Goal: Task Accomplishment & Management: Complete application form

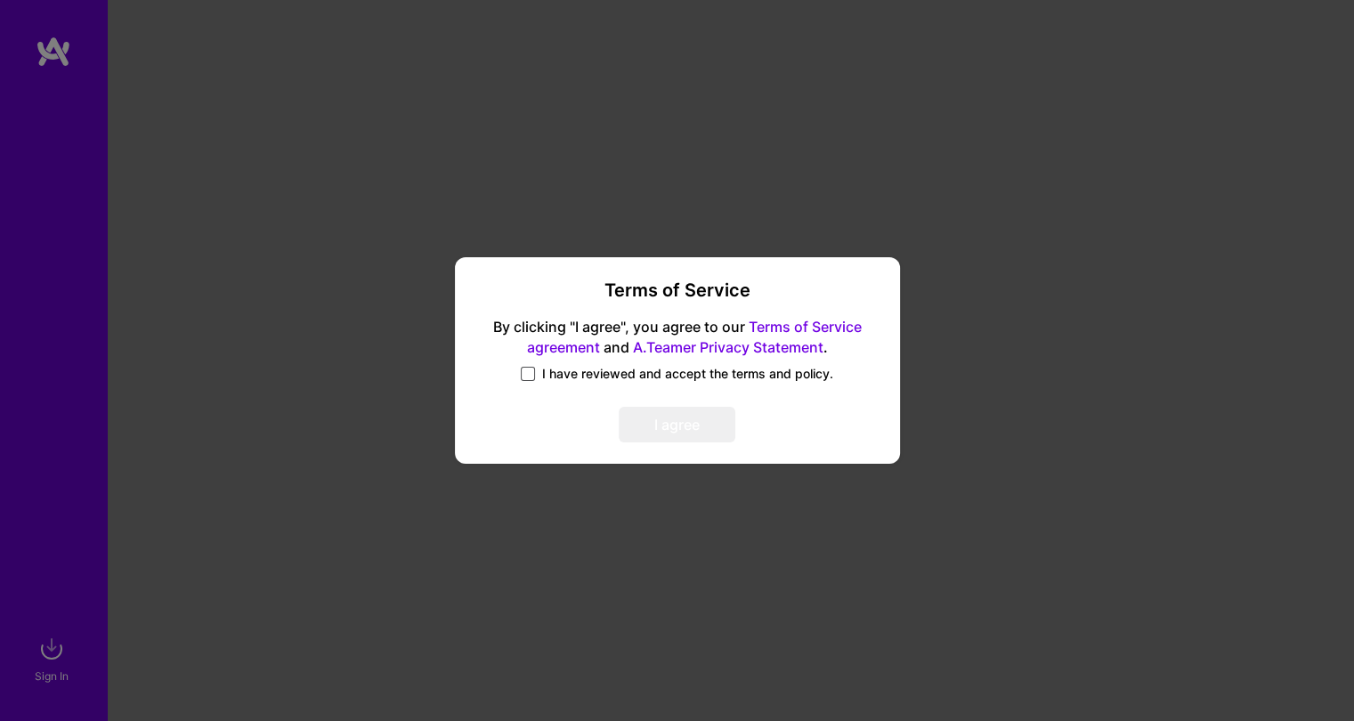
click at [529, 372] on span at bounding box center [528, 374] width 14 height 14
click at [0, 0] on input "I have reviewed and accept the terms and policy." at bounding box center [0, 0] width 0 height 0
click at [708, 428] on button "I agree" at bounding box center [677, 426] width 117 height 36
click at [690, 422] on button "I agree" at bounding box center [677, 426] width 117 height 36
click at [687, 421] on button "I agree" at bounding box center [677, 426] width 117 height 36
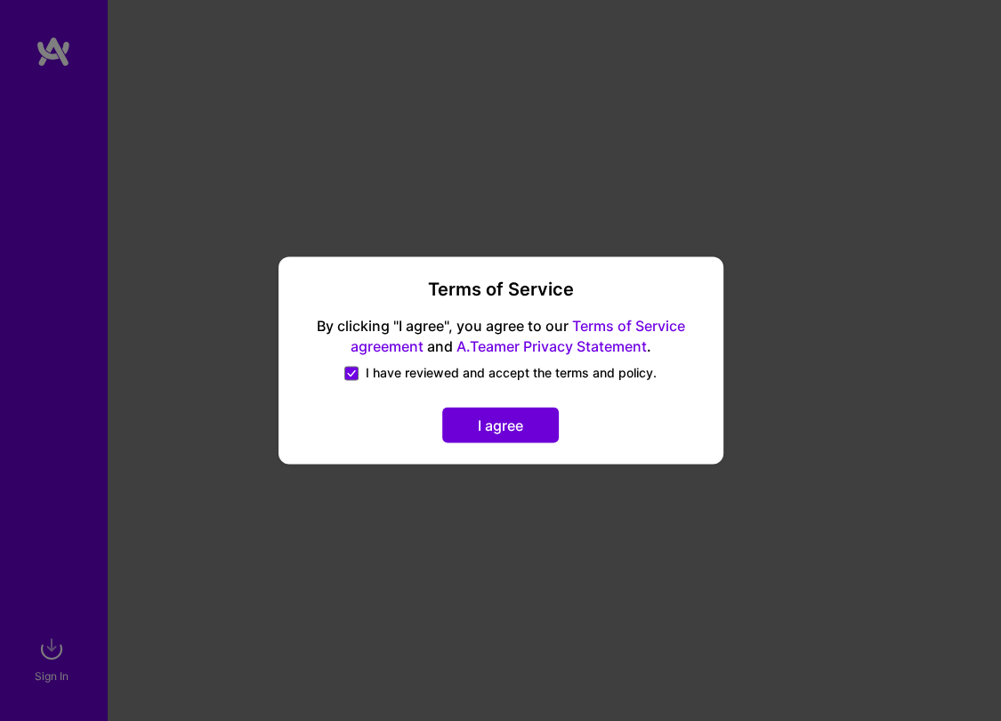
click at [537, 428] on button "I agree" at bounding box center [500, 426] width 117 height 36
click at [520, 417] on button "I agree" at bounding box center [500, 426] width 117 height 36
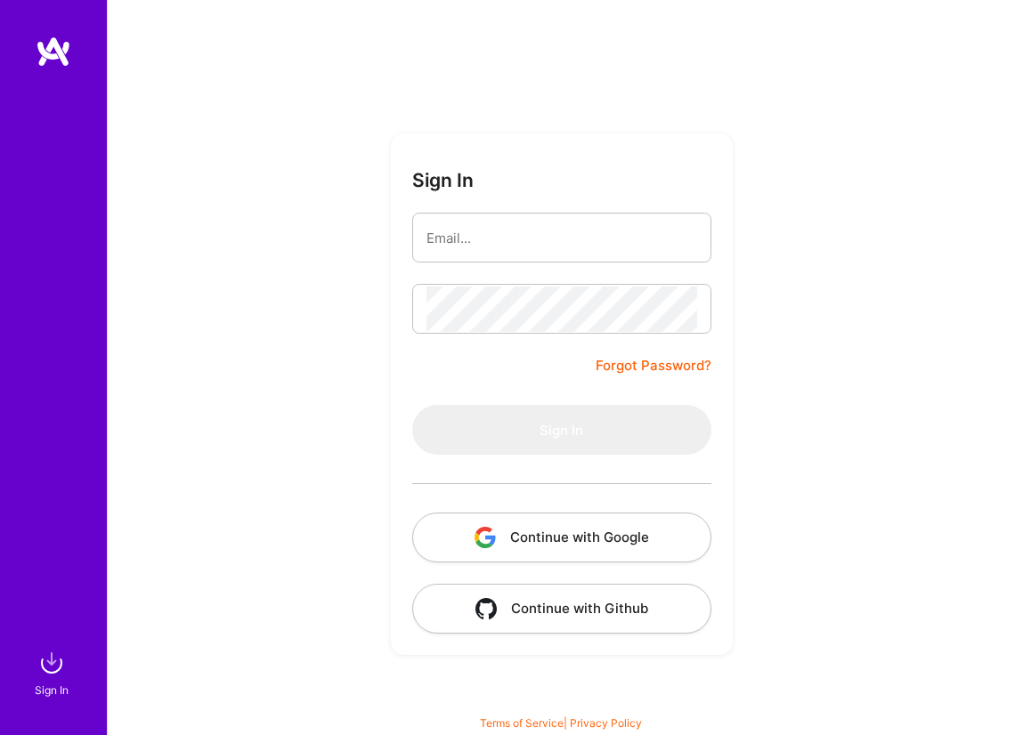
click at [549, 243] on input "email" at bounding box center [561, 237] width 271 height 45
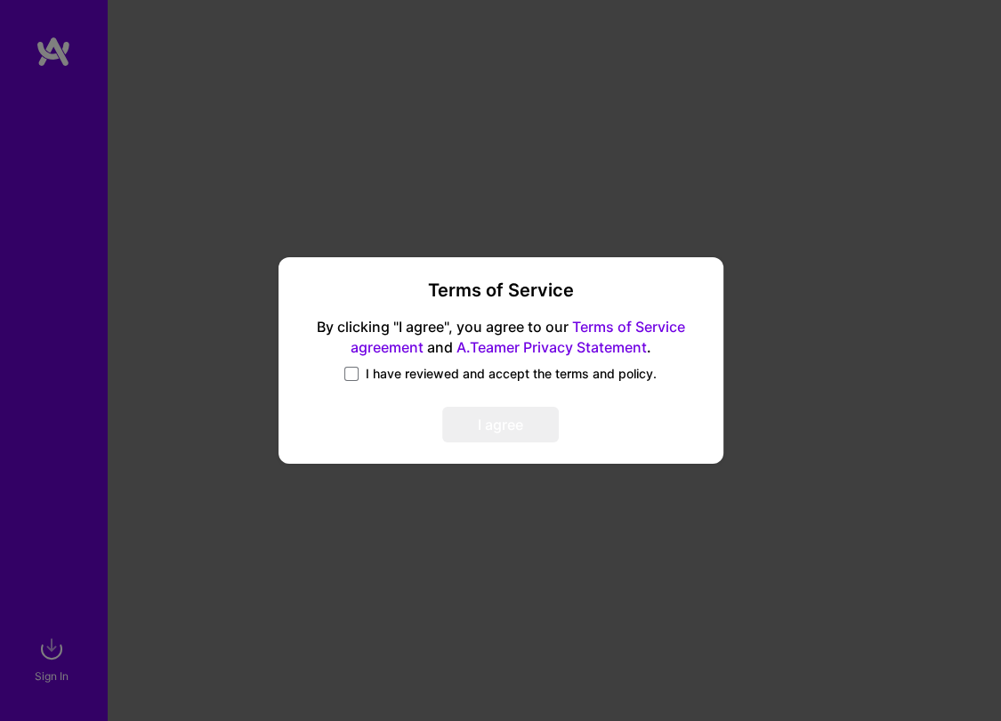
click at [406, 376] on span "I have reviewed and accept the terms and policy." at bounding box center [511, 374] width 291 height 18
click at [0, 0] on input "I have reviewed and accept the terms and policy." at bounding box center [0, 0] width 0 height 0
click at [488, 427] on button "I agree" at bounding box center [500, 426] width 117 height 36
click at [505, 420] on button "I agree" at bounding box center [500, 426] width 117 height 36
click at [657, 322] on link "Terms of Service agreement" at bounding box center [518, 337] width 335 height 38
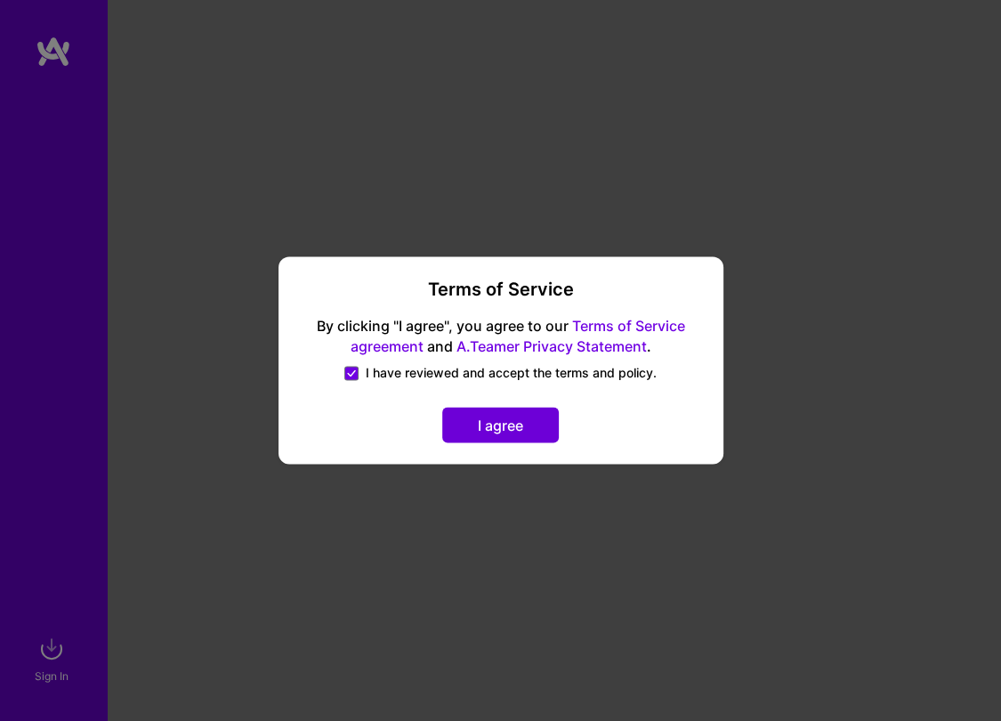
click at [569, 345] on link "A.Teamer Privacy Statement" at bounding box center [552, 347] width 190 height 18
click at [496, 417] on button "I agree" at bounding box center [500, 426] width 117 height 36
click at [513, 424] on button "I agree" at bounding box center [500, 426] width 117 height 36
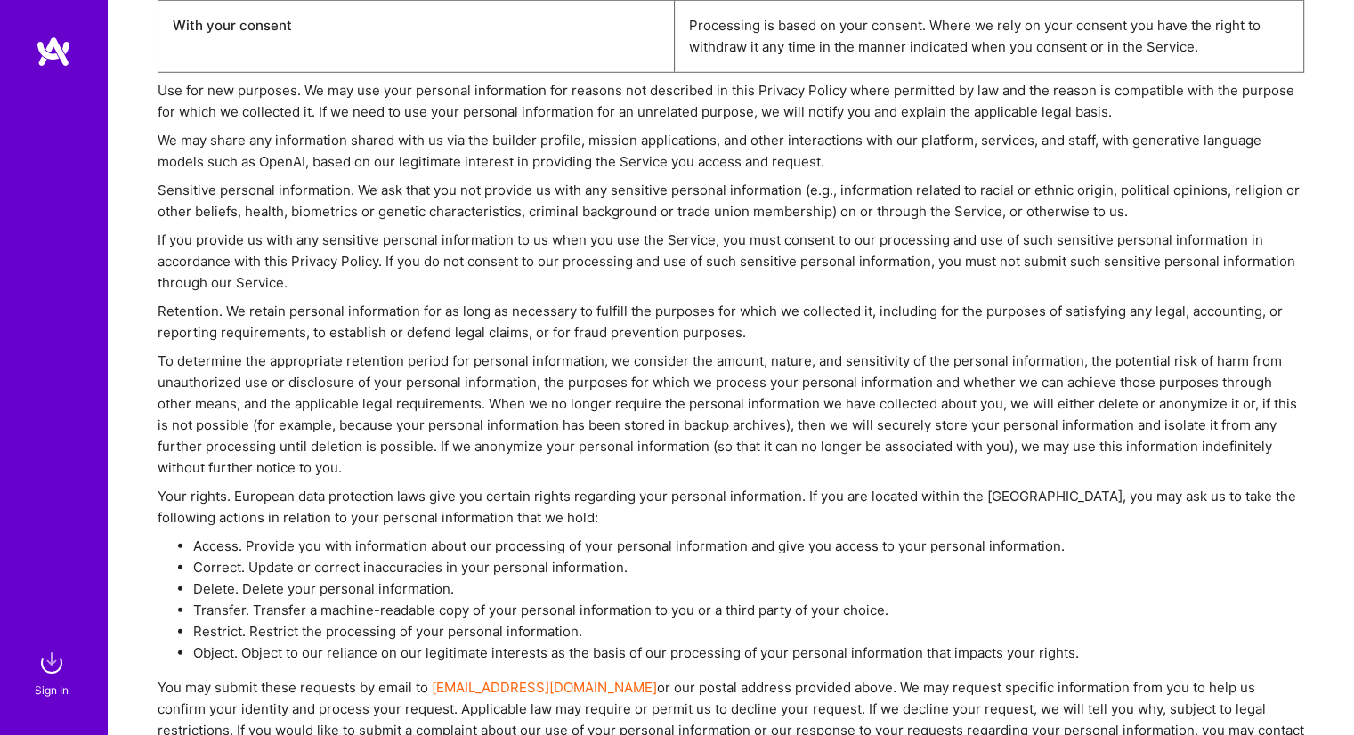
scroll to position [7007, 0]
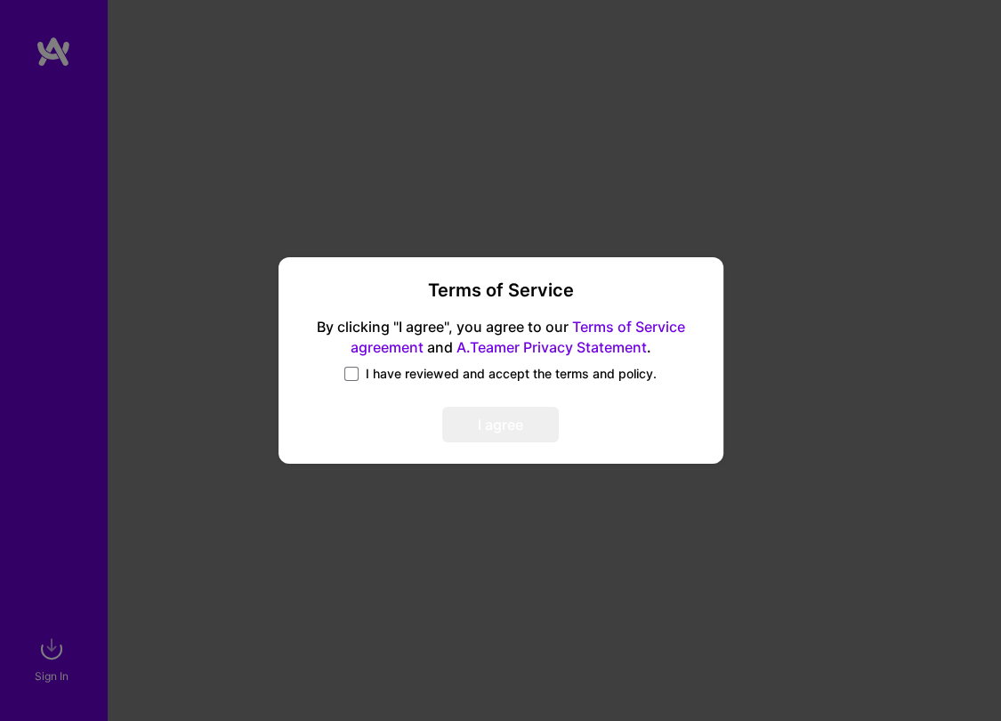
click at [385, 370] on span "I have reviewed and accept the terms and policy." at bounding box center [511, 374] width 291 height 18
click at [0, 0] on input "I have reviewed and accept the terms and policy." at bounding box center [0, 0] width 0 height 0
click at [517, 418] on button "I agree" at bounding box center [500, 426] width 117 height 36
click at [368, 373] on span "I have reviewed and accept the terms and policy." at bounding box center [511, 374] width 291 height 18
click at [0, 0] on input "I have reviewed and accept the terms and policy." at bounding box center [0, 0] width 0 height 0
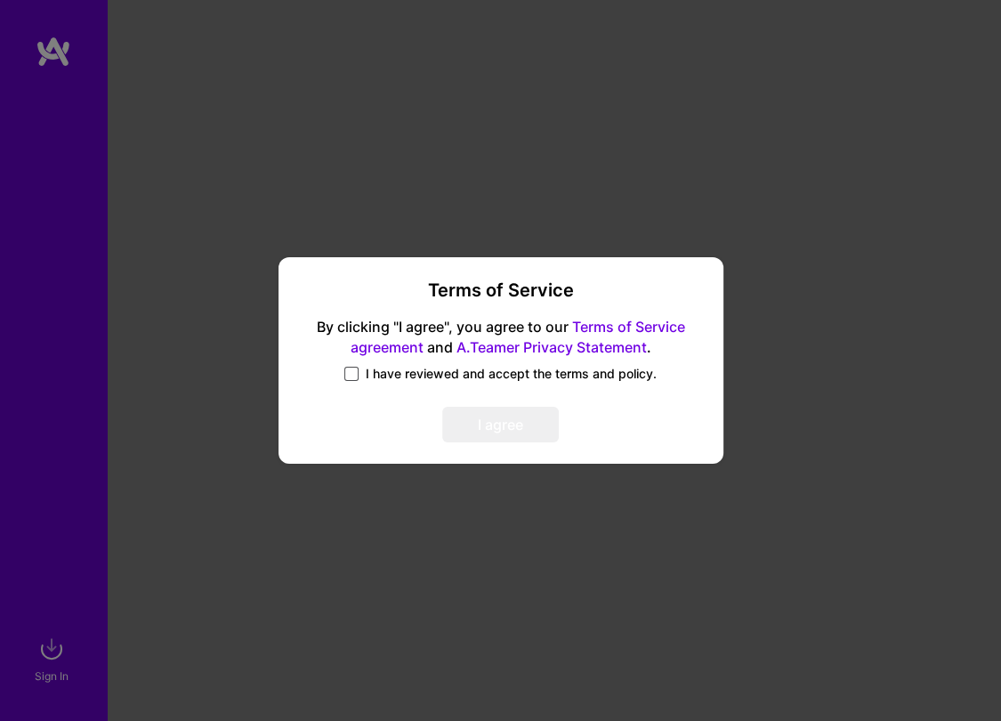
click at [358, 374] on span at bounding box center [351, 374] width 14 height 14
click at [0, 0] on input "I have reviewed and accept the terms and policy." at bounding box center [0, 0] width 0 height 0
click at [522, 429] on button "I agree" at bounding box center [500, 426] width 117 height 36
click at [811, 416] on div "Terms of Service By clicking "I agree", you agree to our Terms of Service agree…" at bounding box center [500, 360] width 1001 height 721
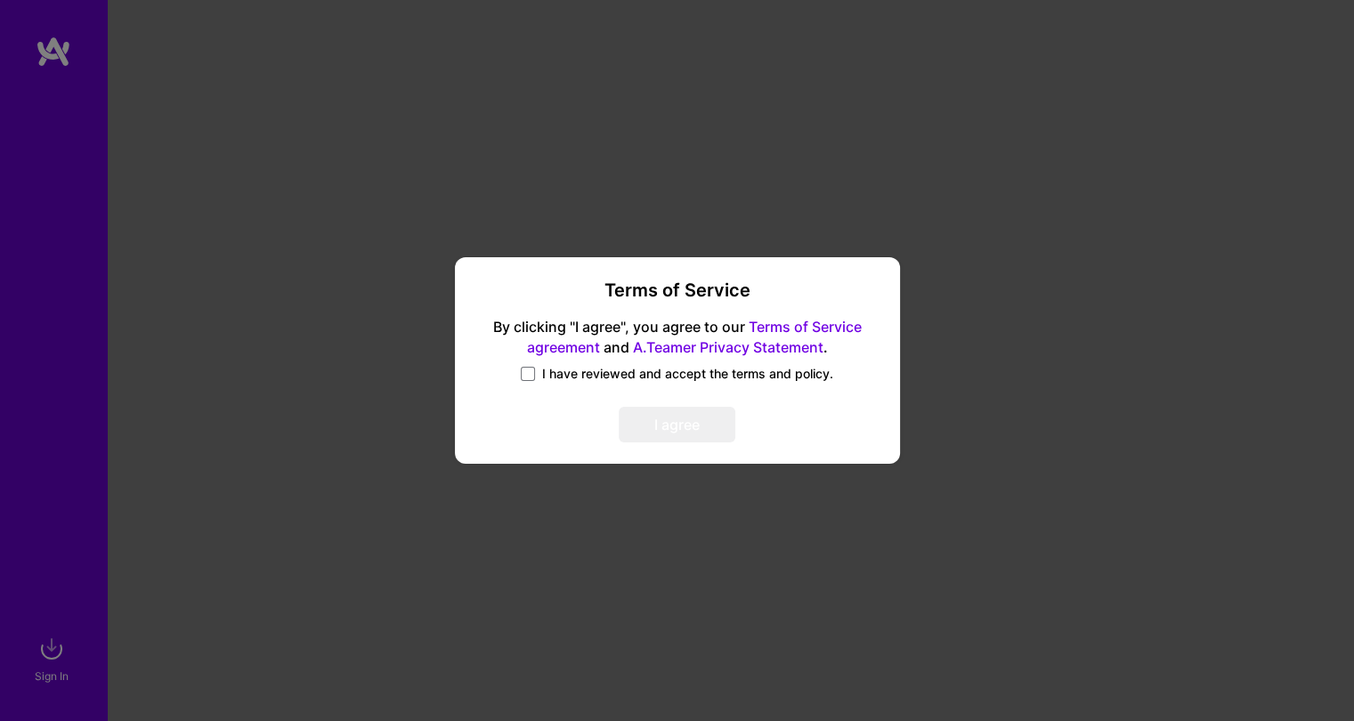
click at [708, 231] on div "Terms of Service By clicking "I agree", you agree to our Terms of Service agree…" at bounding box center [677, 360] width 1354 height 721
click at [573, 363] on div "Terms of Service By clicking "I agree", you agree to our Terms of Service agree…" at bounding box center [677, 360] width 431 height 192
click at [571, 369] on span "I have reviewed and accept the terms and policy." at bounding box center [687, 374] width 291 height 18
click at [0, 0] on input "I have reviewed and accept the terms and policy." at bounding box center [0, 0] width 0 height 0
click at [687, 424] on button "I agree" at bounding box center [677, 426] width 117 height 36
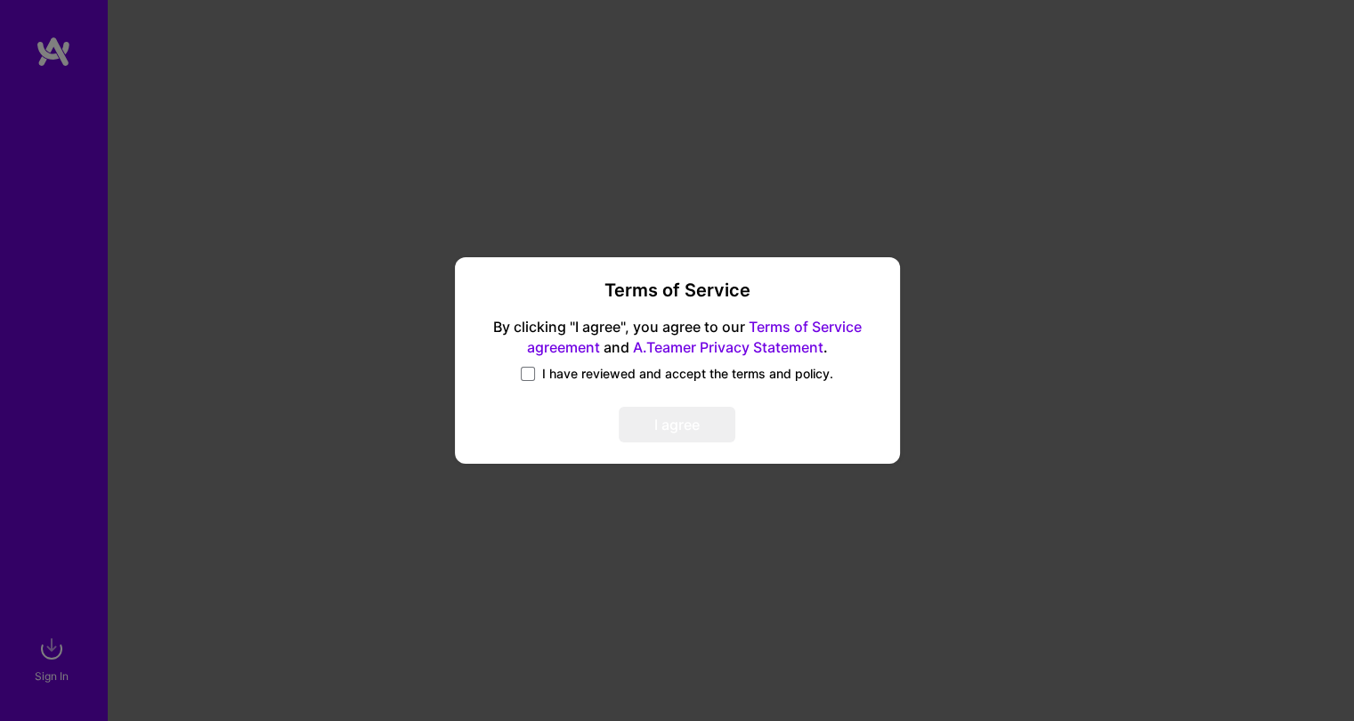
click at [562, 375] on span "I have reviewed and accept the terms and policy." at bounding box center [687, 374] width 291 height 18
click at [0, 0] on input "I have reviewed and accept the terms and policy." at bounding box center [0, 0] width 0 height 0
click at [690, 423] on button "I agree" at bounding box center [677, 426] width 117 height 36
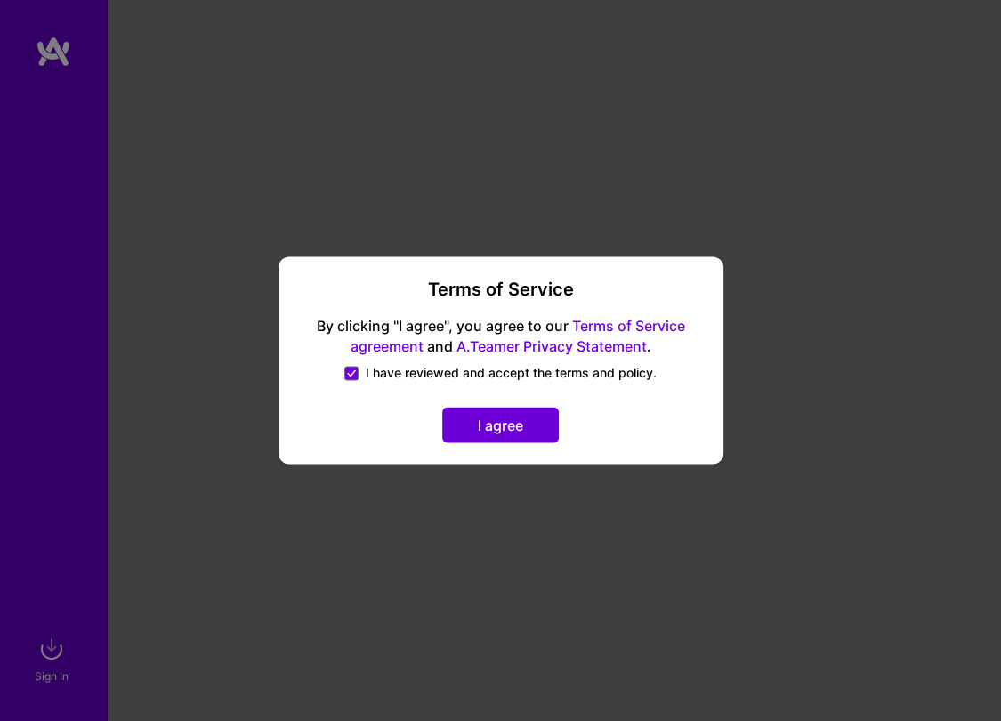
click at [502, 428] on button "I agree" at bounding box center [500, 426] width 117 height 36
click at [505, 425] on button "I agree" at bounding box center [500, 426] width 117 height 36
click at [495, 428] on button "I agree" at bounding box center [500, 426] width 117 height 36
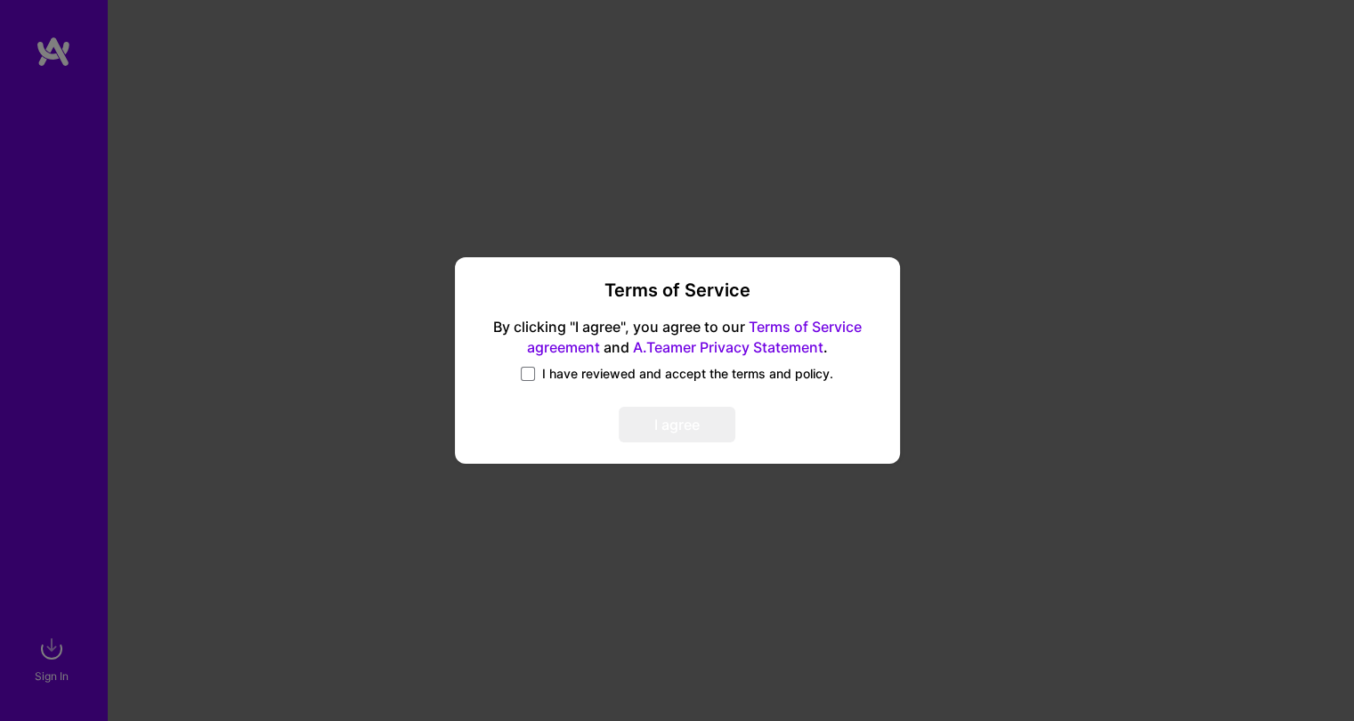
click at [557, 376] on span "I have reviewed and accept the terms and policy." at bounding box center [687, 374] width 291 height 18
click at [0, 0] on input "I have reviewed and accept the terms and policy." at bounding box center [0, 0] width 0 height 0
click at [685, 420] on button "I agree" at bounding box center [677, 426] width 117 height 36
click at [696, 431] on button "I agree" at bounding box center [677, 426] width 117 height 36
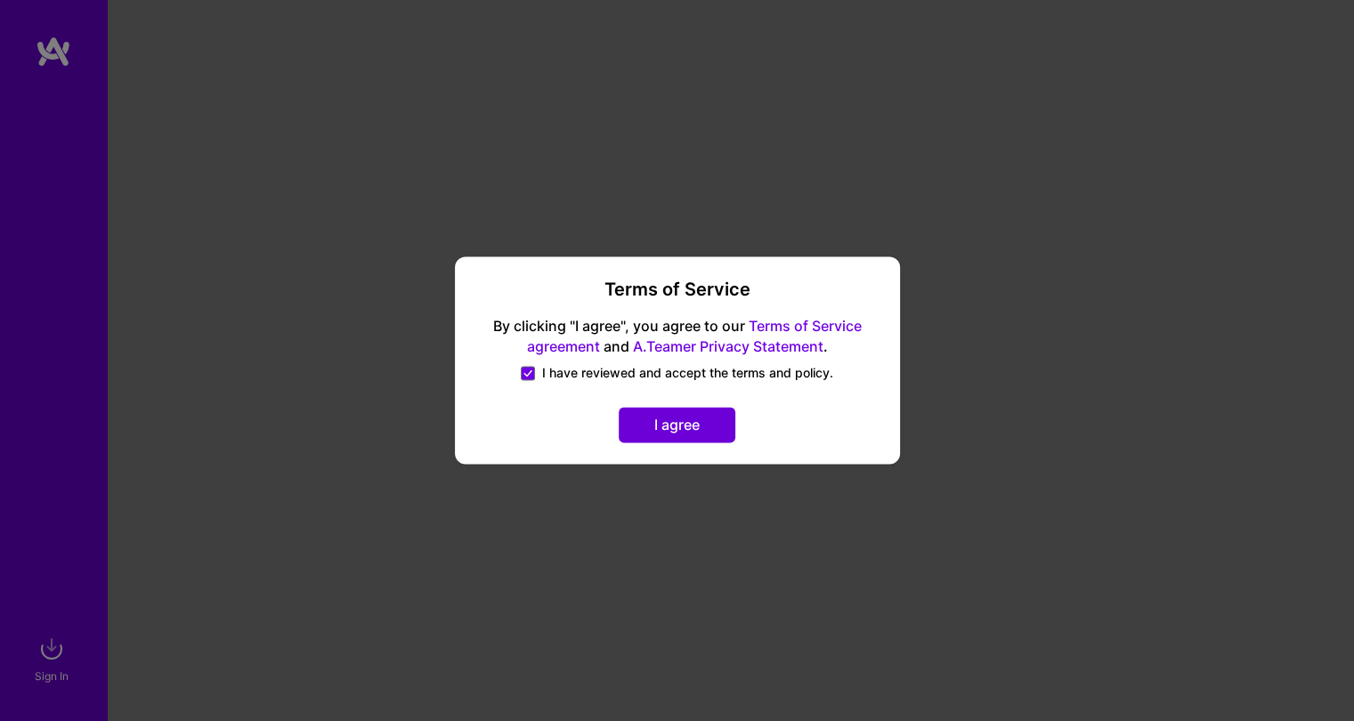
click at [696, 431] on button "I agree" at bounding box center [677, 426] width 117 height 36
